Goal: Book appointment/travel/reservation

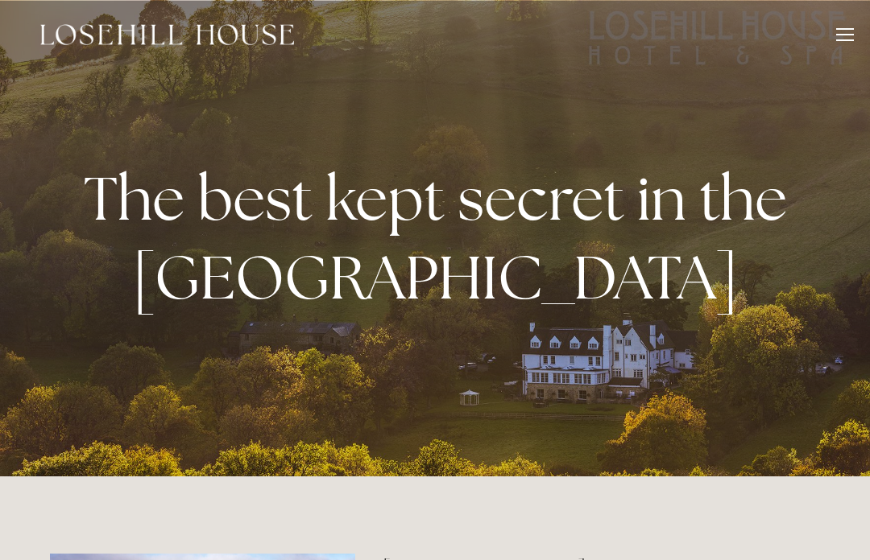
click at [836, 41] on div at bounding box center [845, 37] width 18 height 18
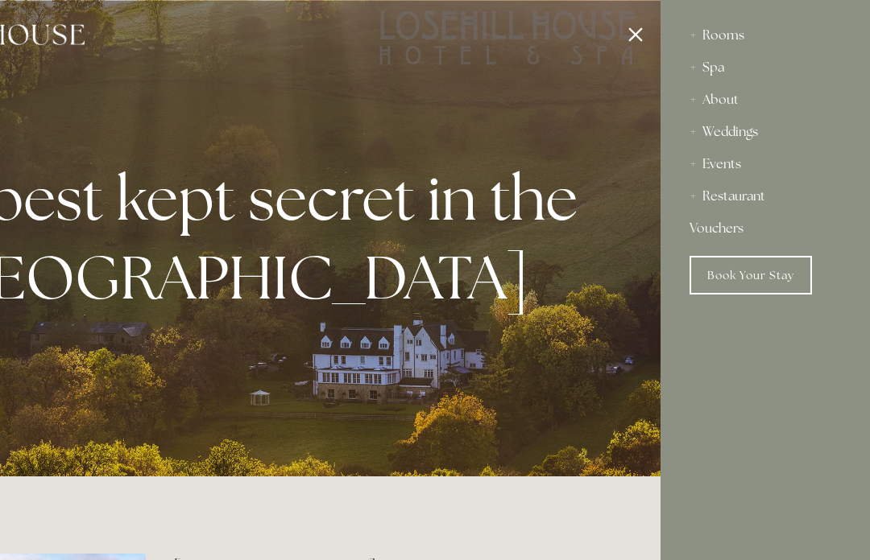
click at [713, 69] on div "Spa" at bounding box center [764, 68] width 151 height 32
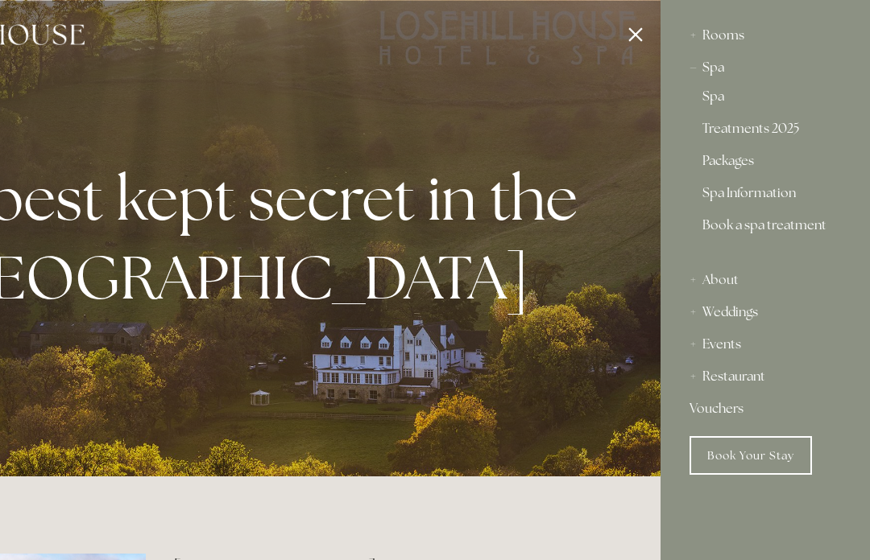
click at [716, 100] on link "Spa" at bounding box center [765, 99] width 126 height 19
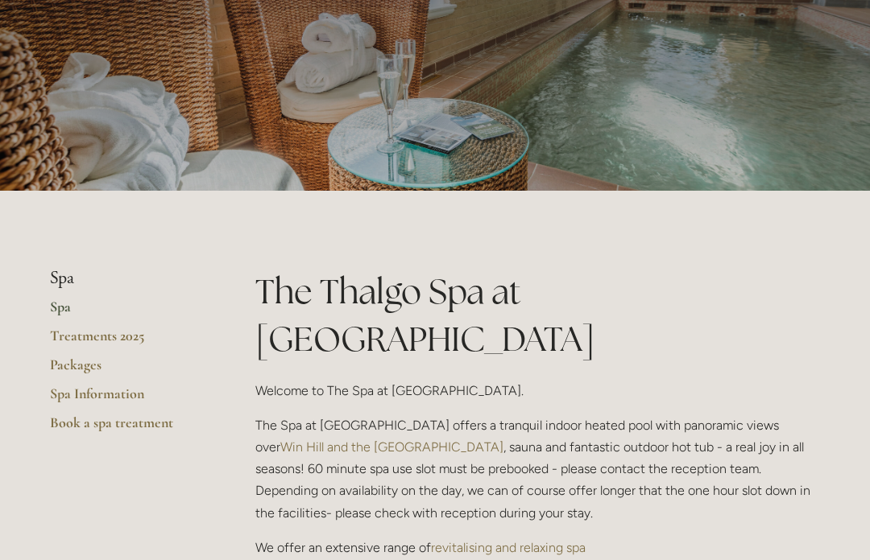
scroll to position [170, 0]
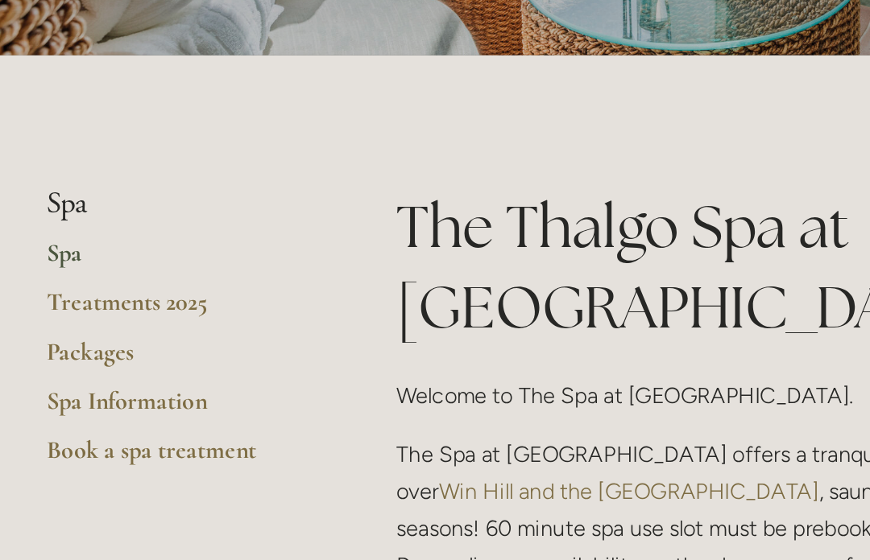
click at [104, 304] on link "Treatments 2025" at bounding box center [127, 318] width 154 height 29
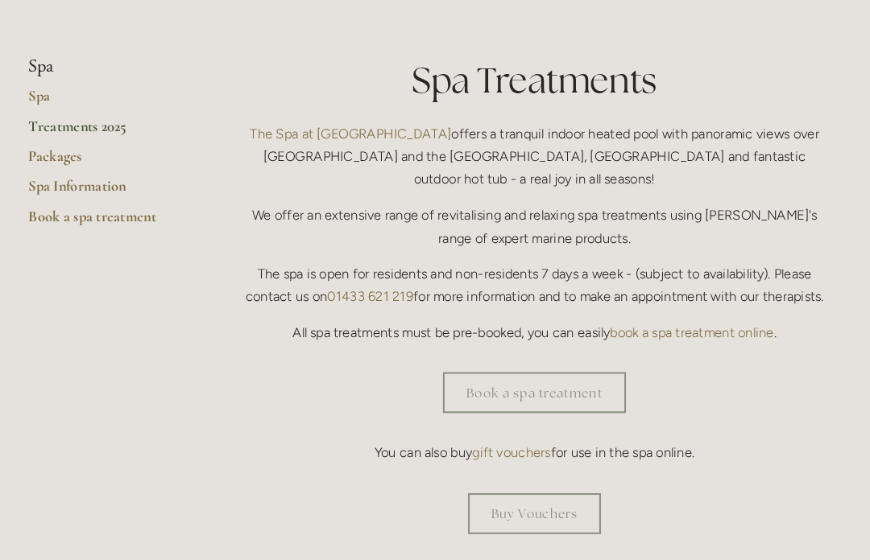
scroll to position [375, 0]
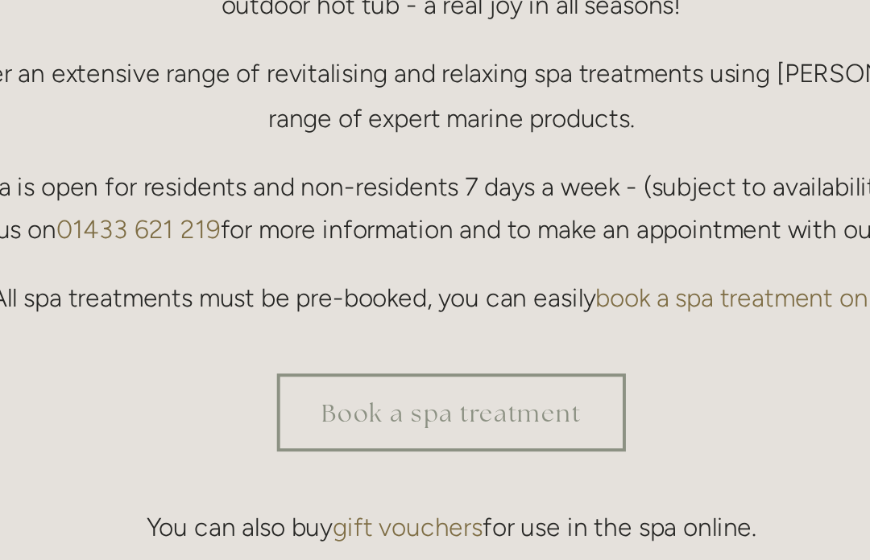
click at [449, 345] on link "Book a spa treatment" at bounding box center [537, 364] width 176 height 39
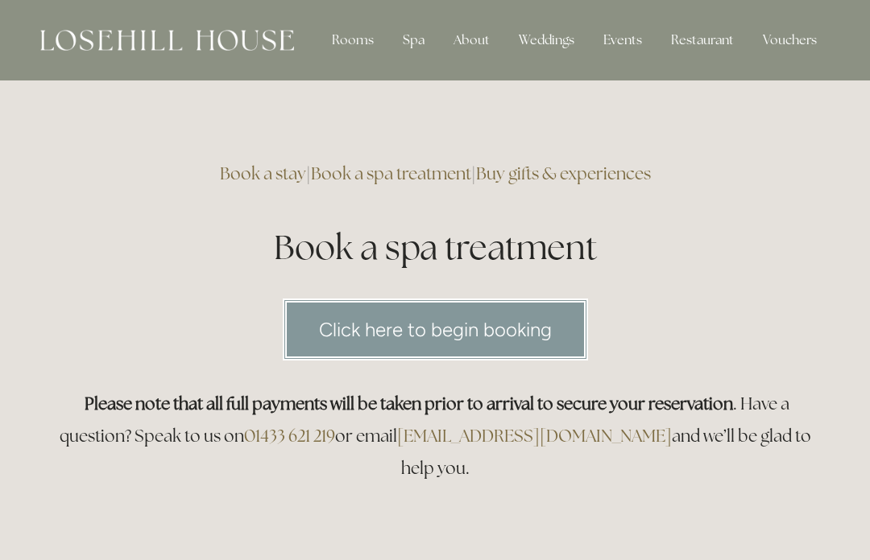
click at [486, 321] on link "Click here to begin booking" at bounding box center [435, 330] width 305 height 62
